Goal: Transaction & Acquisition: Purchase product/service

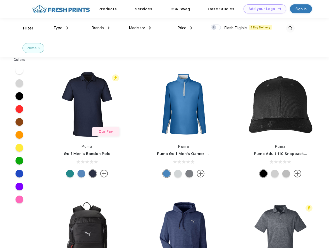
click at [262, 9] on link "Add your Logo Design Tool" at bounding box center [264, 8] width 43 height 9
click at [0, 0] on div "Design Tool" at bounding box center [0, 0] width 0 height 0
click at [277, 9] on link "Add your Logo Design Tool" at bounding box center [264, 8] width 43 height 9
click at [25, 28] on div "Filter" at bounding box center [28, 28] width 11 height 6
click at [61, 28] on span "Type" at bounding box center [57, 28] width 9 height 5
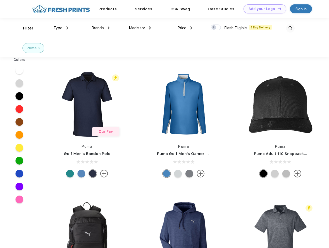
click at [100, 28] on span "Brands" at bounding box center [97, 28] width 12 height 5
click at [140, 28] on span "Made for" at bounding box center [137, 28] width 16 height 5
click at [185, 28] on span "Price" at bounding box center [181, 28] width 9 height 5
click at [216, 28] on div at bounding box center [215, 27] width 10 height 6
click at [214, 28] on input "checkbox" at bounding box center [211, 25] width 3 height 3
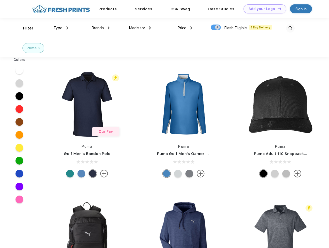
click at [290, 28] on img at bounding box center [290, 28] width 9 height 9
